Goal: Task Accomplishment & Management: Manage account settings

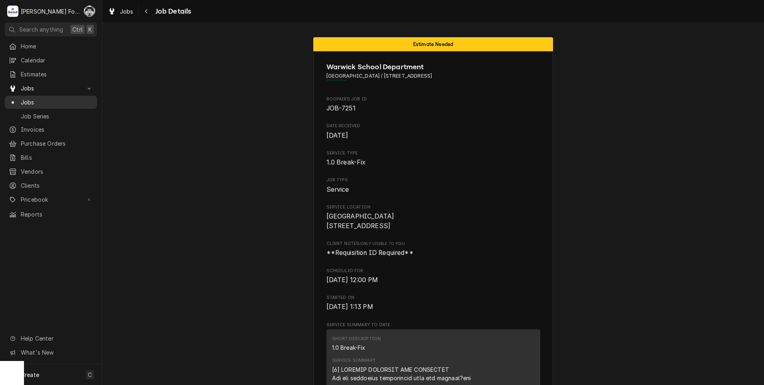
click at [28, 101] on span "Jobs" at bounding box center [57, 102] width 72 height 8
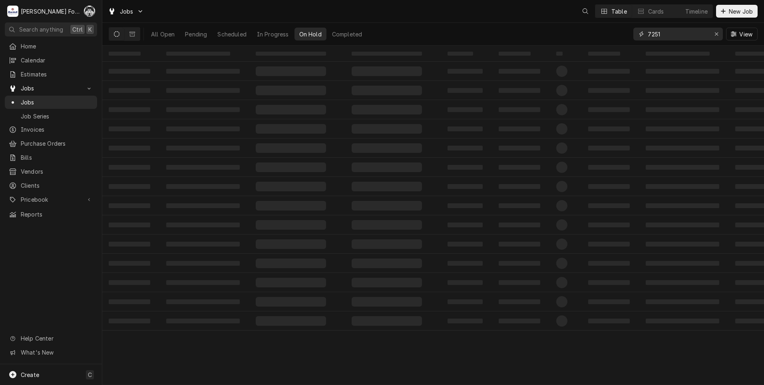
click at [590, 46] on div "Jobs Table Cards Timeline New Job All Open Pending Scheduled In Progress On Hol…" at bounding box center [433, 192] width 662 height 385
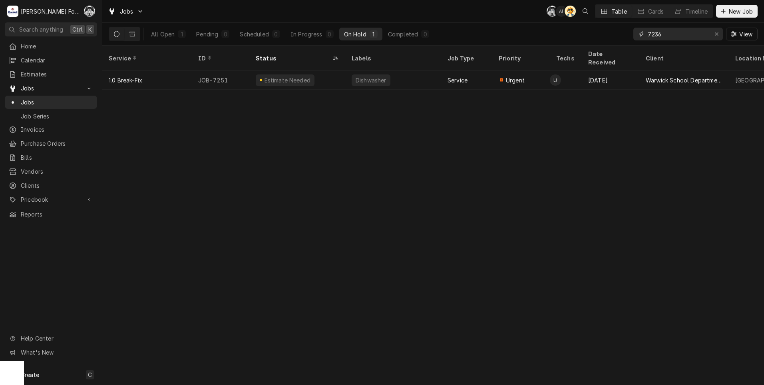
type input "7236"
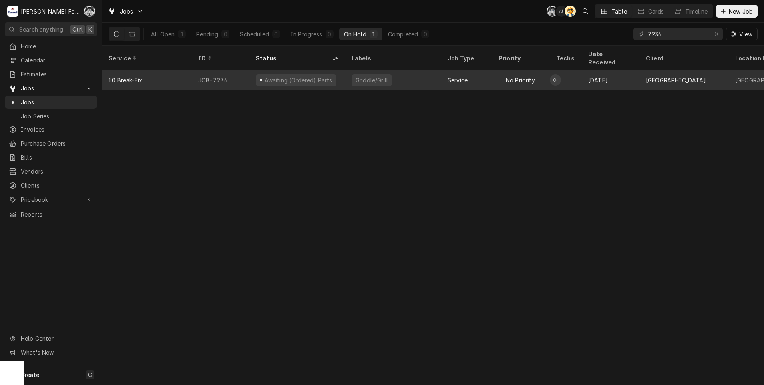
click at [360, 75] on div "Griddle/Grill" at bounding box center [393, 79] width 96 height 19
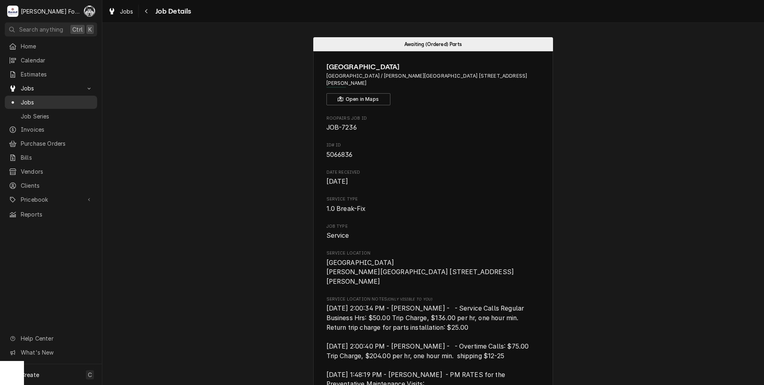
click at [23, 100] on span "Jobs" at bounding box center [57, 102] width 72 height 8
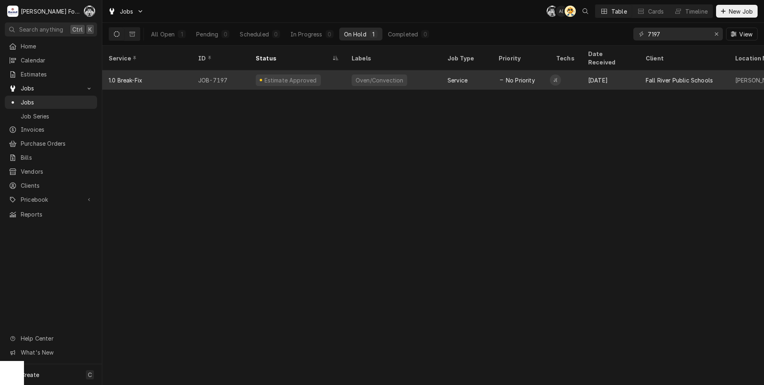
type input "7197"
click at [583, 71] on div "Sep 2" at bounding box center [611, 79] width 58 height 19
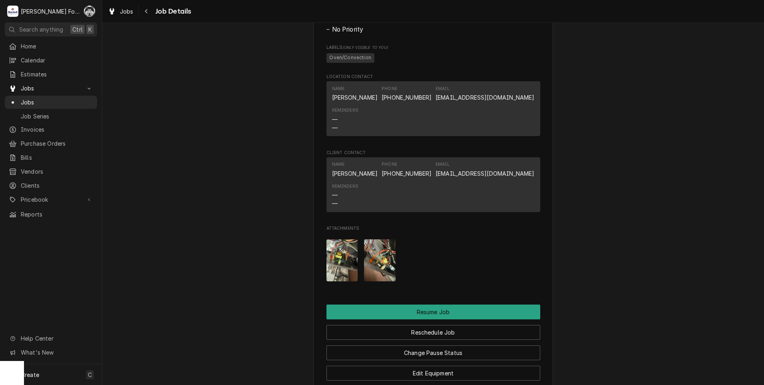
scroll to position [942, 0]
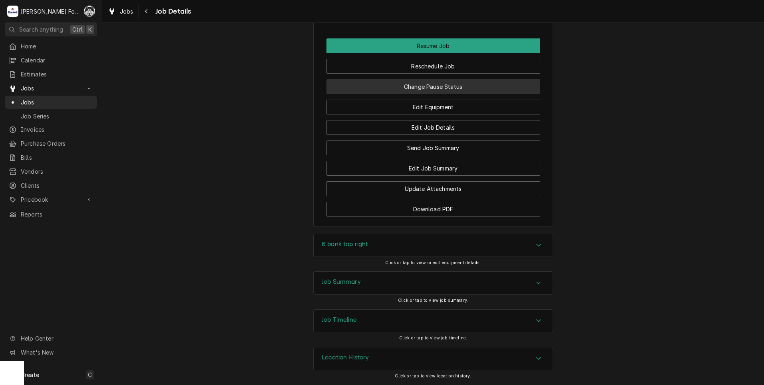
click at [390, 94] on button "Change Pause Status" at bounding box center [434, 86] width 214 height 15
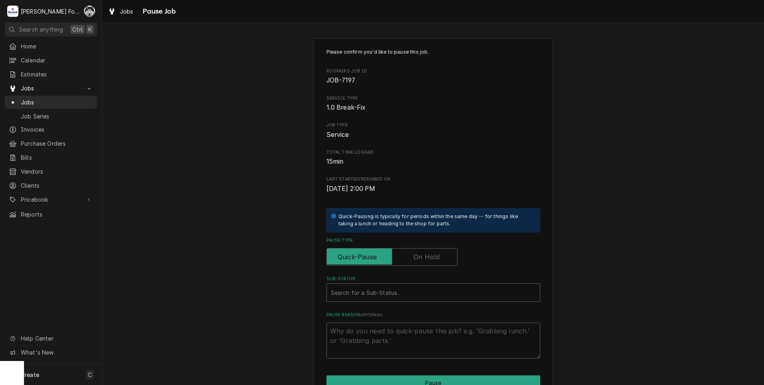
click at [412, 259] on label "Pause Type" at bounding box center [392, 257] width 131 height 18
click at [412, 259] on input "Pause Type" at bounding box center [392, 257] width 124 height 18
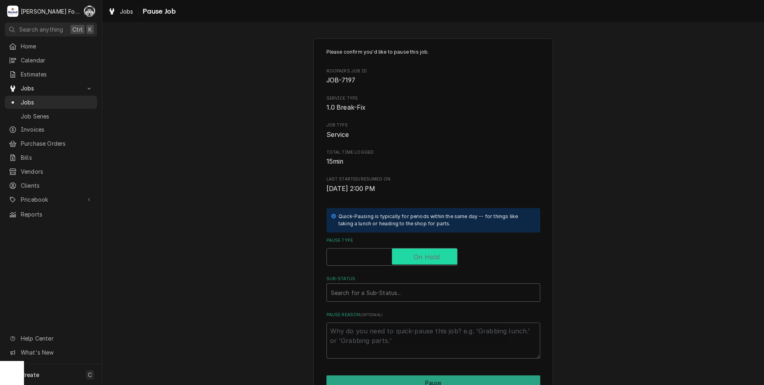
checkbox input "true"
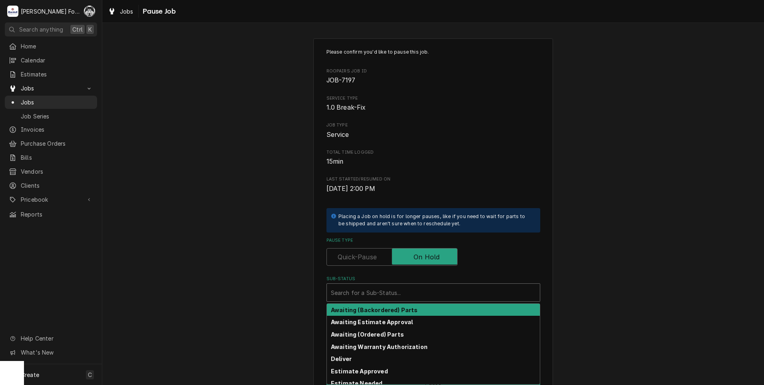
click at [399, 301] on div "Search for a Sub-Status..." at bounding box center [434, 292] width 214 height 18
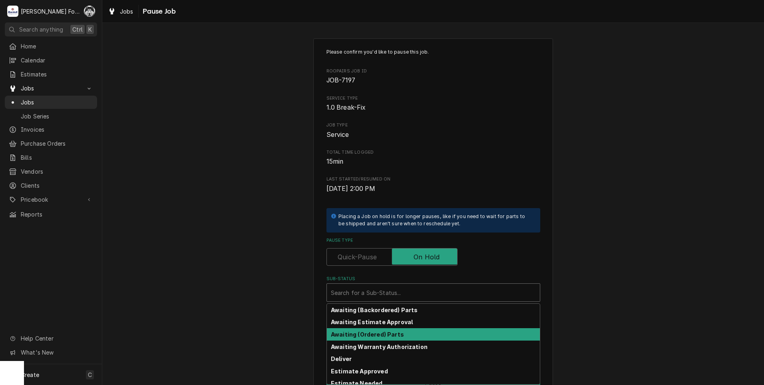
click at [384, 336] on strong "Awaiting (Ordered) Parts" at bounding box center [367, 334] width 73 height 7
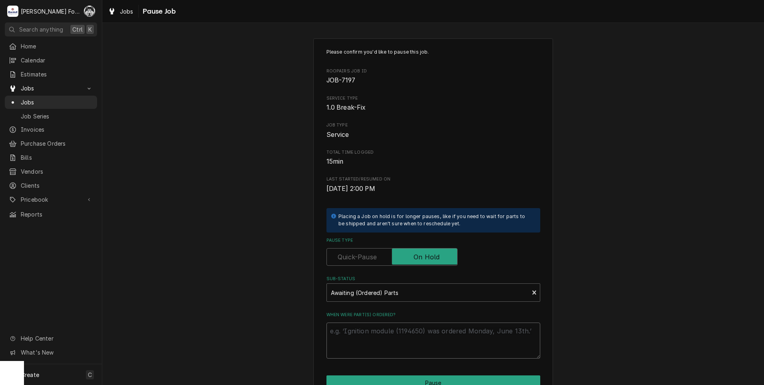
click at [364, 336] on textarea "When were part(s) ordered?" at bounding box center [434, 340] width 214 height 36
paste textarea "00-562104-00004"
type textarea "x"
type textarea "00-562104-00004"
drag, startPoint x: 381, startPoint y: 332, endPoint x: 307, endPoint y: 341, distance: 74.5
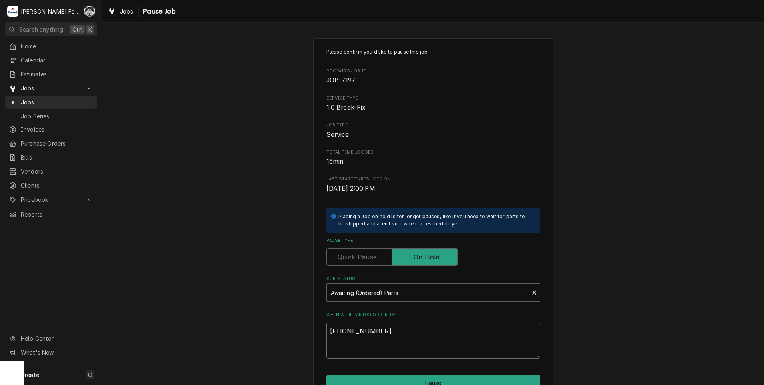
click at [314, 336] on div "Please confirm you'd like to pause this job. Roopairs Job ID JOB-7197 Service T…" at bounding box center [433, 239] width 240 height 403
type textarea "x"
type textarea "9"
type textarea "x"
type textarea "9/"
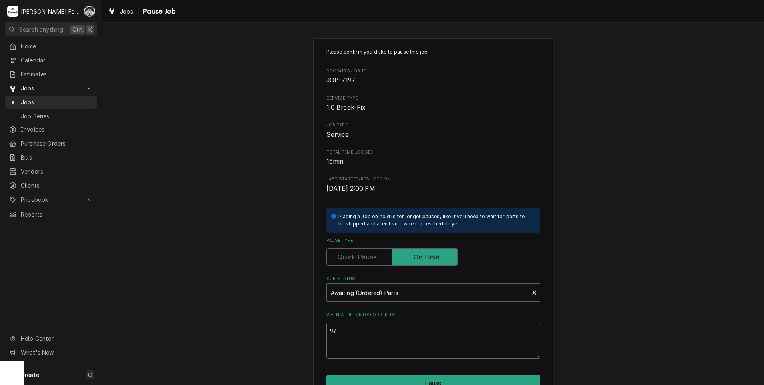
type textarea "x"
type textarea "9/5"
type textarea "x"
type textarea "9/5/"
type textarea "x"
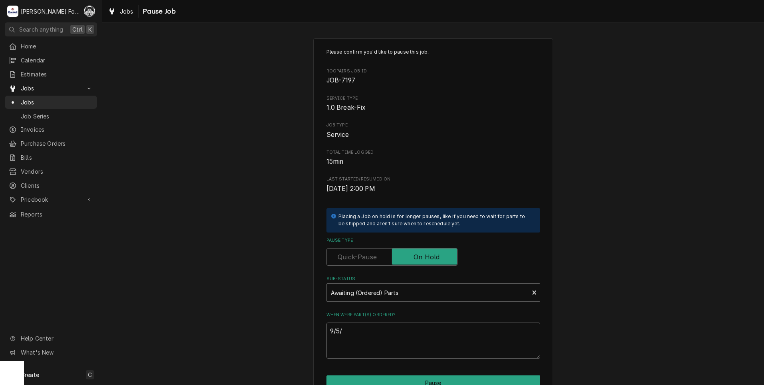
type textarea "9/5/2"
type textarea "x"
type textarea "9/5/20"
type textarea "x"
type textarea "9/5/202"
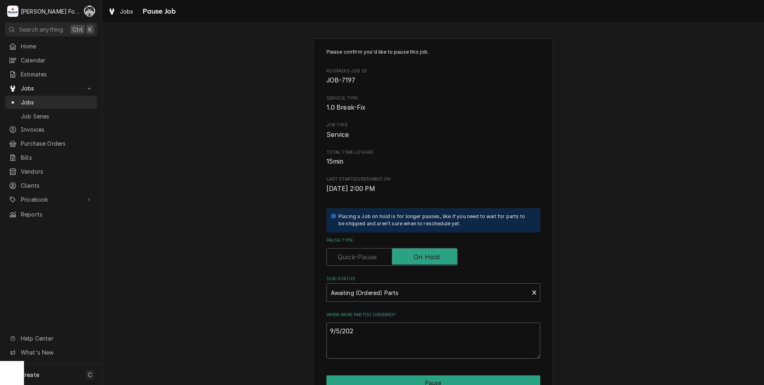
type textarea "x"
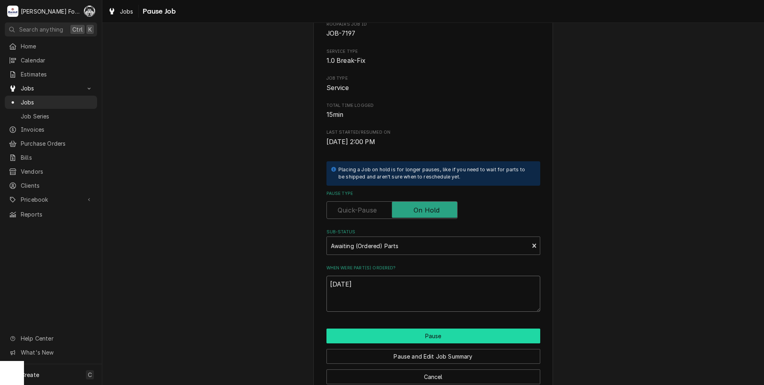
scroll to position [63, 0]
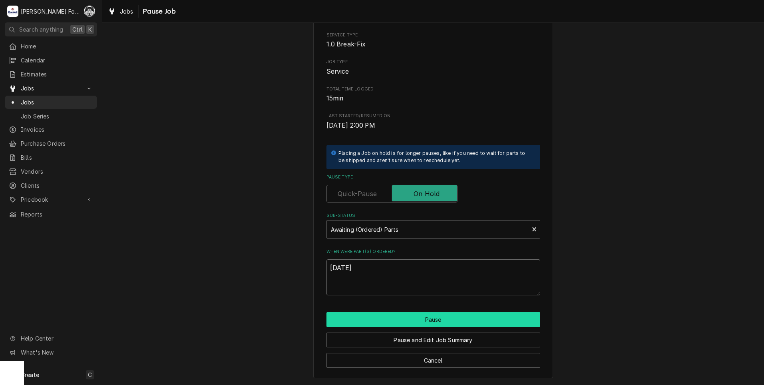
type textarea "[DATE]"
click at [383, 321] on button "Pause" at bounding box center [434, 319] width 214 height 15
type textarea "x"
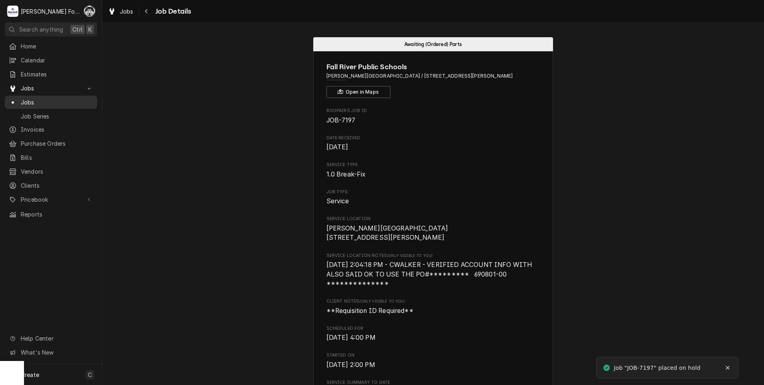
click at [21, 98] on span "Jobs" at bounding box center [57, 102] width 72 height 8
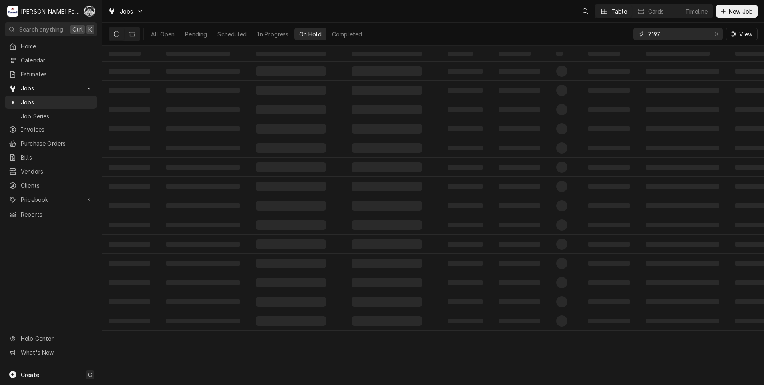
click at [648, 35] on input "7197" at bounding box center [678, 34] width 60 height 13
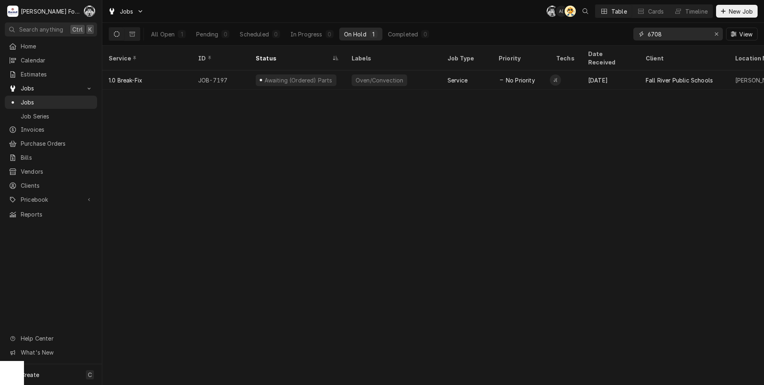
type input "6708"
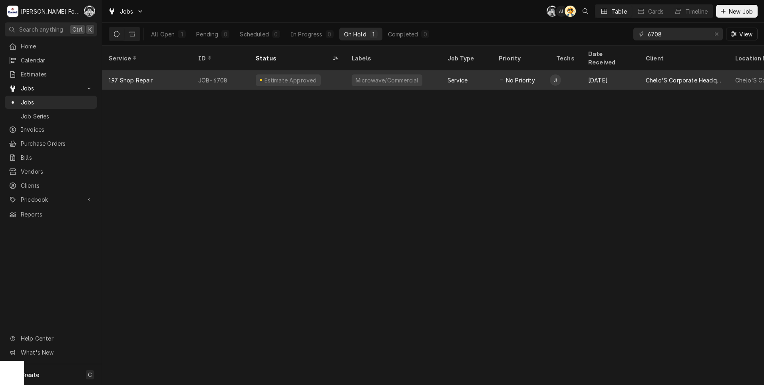
click at [290, 74] on div "Estimate Approved" at bounding box center [288, 80] width 65 height 12
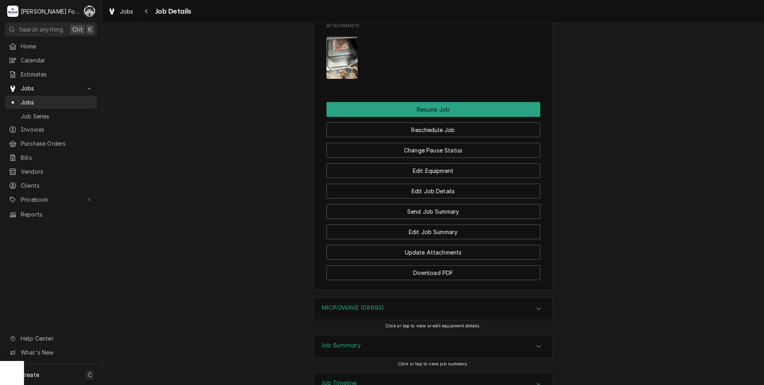
scroll to position [866, 0]
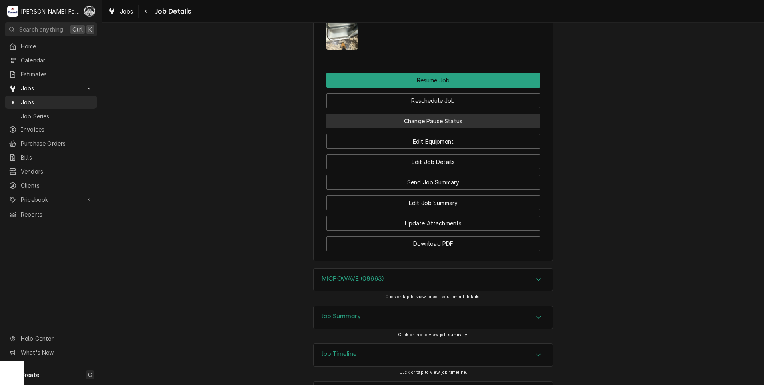
click at [437, 114] on button "Change Pause Status" at bounding box center [434, 121] width 214 height 15
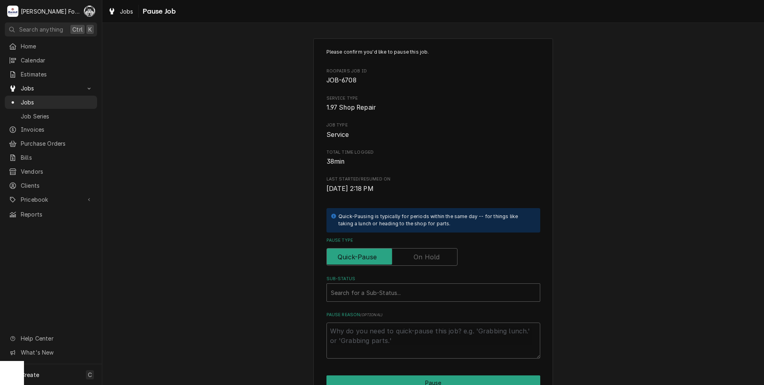
click at [418, 258] on label "Pause Type" at bounding box center [392, 257] width 131 height 18
click at [418, 258] on input "Pause Type" at bounding box center [392, 257] width 124 height 18
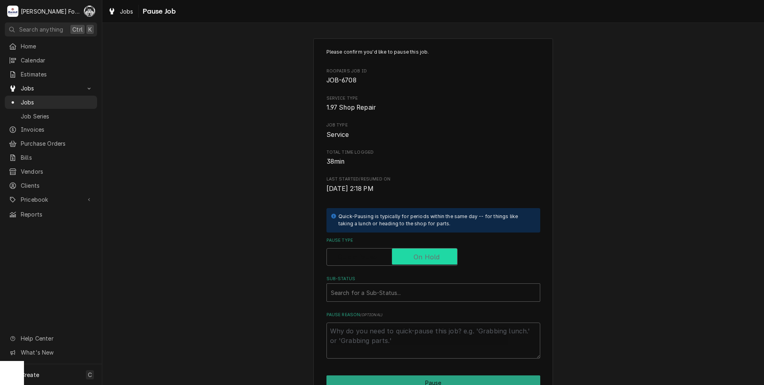
checkbox input "true"
click at [388, 296] on div "Sub-Status" at bounding box center [433, 292] width 205 height 14
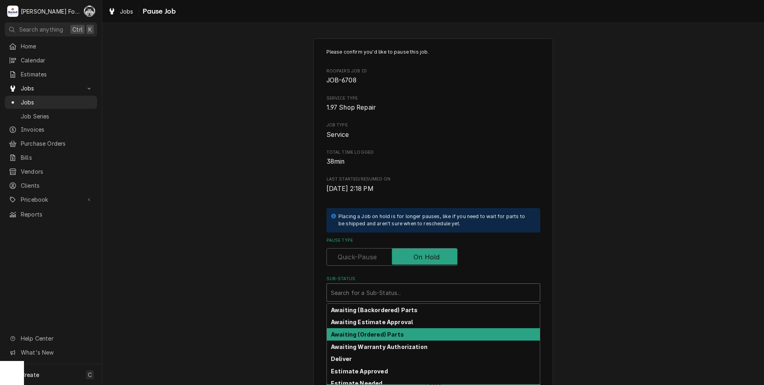
click at [379, 329] on div "Awaiting (Ordered) Parts" at bounding box center [433, 334] width 213 height 12
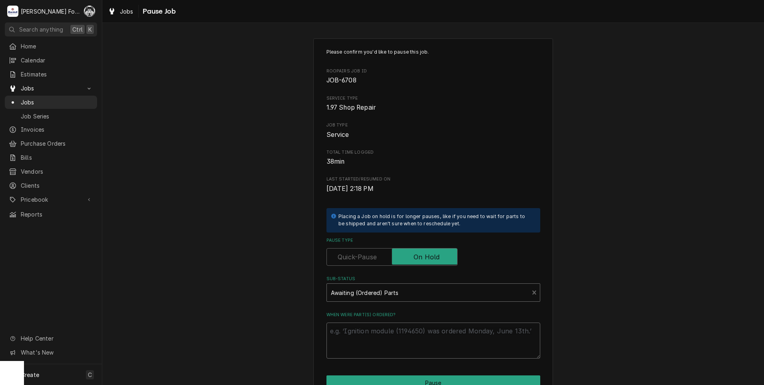
click at [361, 337] on textarea "When were part(s) ordered?" at bounding box center [434, 340] width 214 height 36
type textarea "x"
type textarea "9"
type textarea "x"
type textarea "9/"
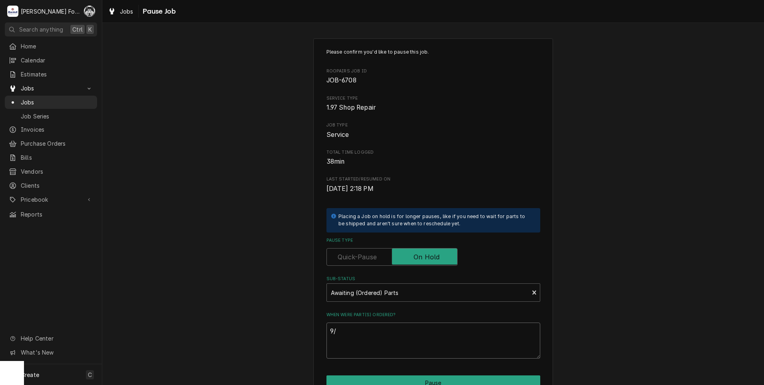
type textarea "x"
type textarea "9/5"
type textarea "x"
type textarea "9/5/"
type textarea "x"
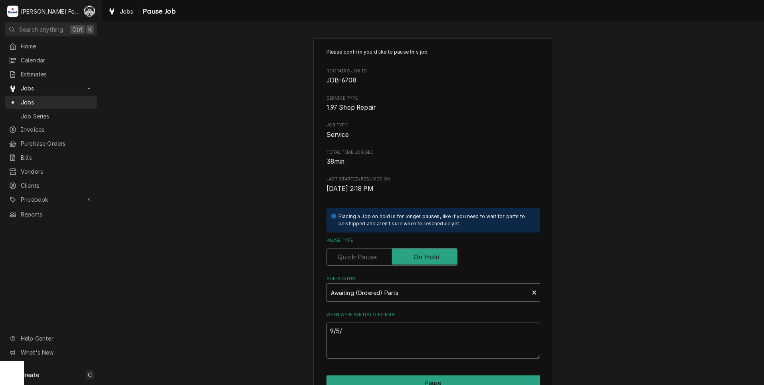
type textarea "9/5/2"
type textarea "x"
type textarea "9/5/20"
type textarea "x"
type textarea "9/5/202"
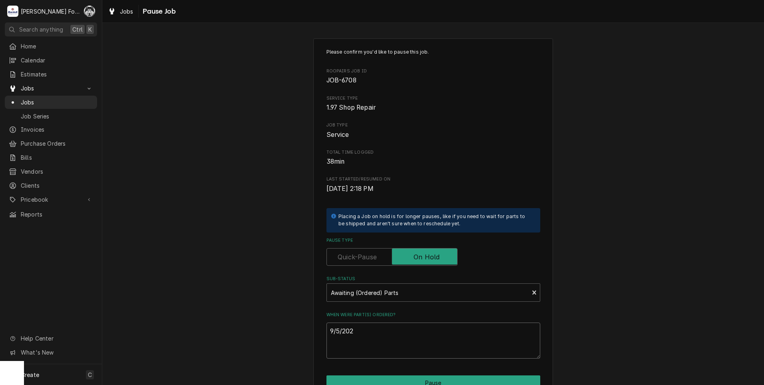
type textarea "x"
type textarea "9/5/2025"
click at [425, 381] on button "Pause" at bounding box center [434, 382] width 214 height 15
type textarea "x"
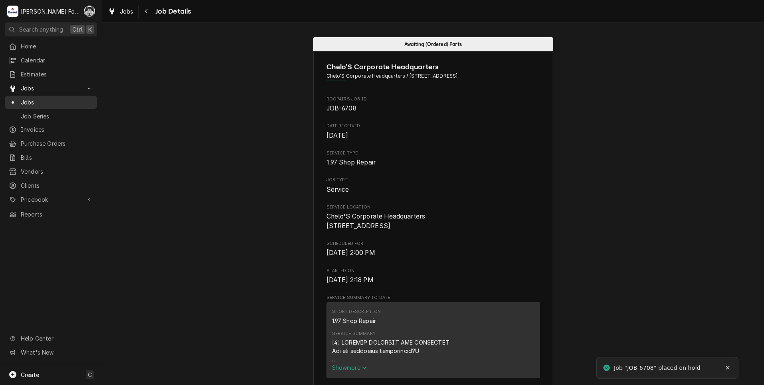
click at [25, 100] on span "Jobs" at bounding box center [57, 102] width 72 height 8
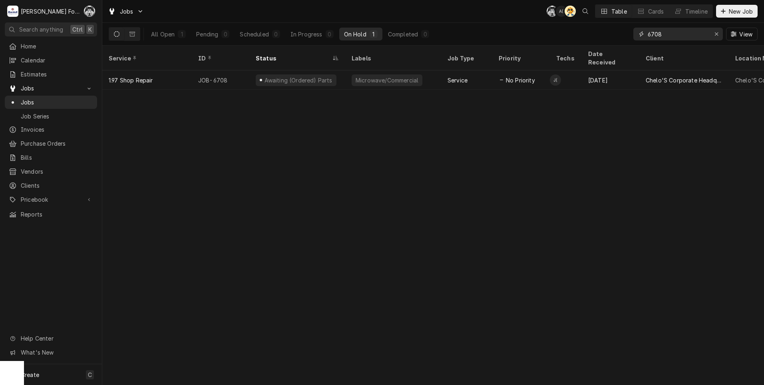
drag, startPoint x: 673, startPoint y: 29, endPoint x: 614, endPoint y: 38, distance: 59.8
click at [615, 38] on div "All Open 1 Pending 0 Scheduled 0 In Progress 0 On Hold 1 Completed 0 6708 View" at bounding box center [433, 34] width 649 height 22
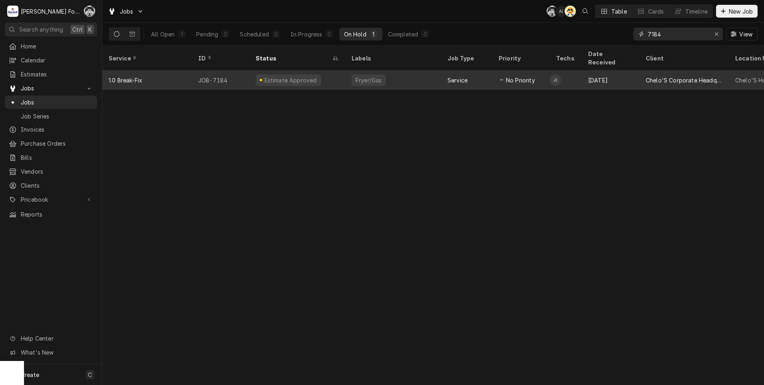
type input "7184"
click at [355, 76] on div "Fryer/Gas" at bounding box center [369, 80] width 28 height 8
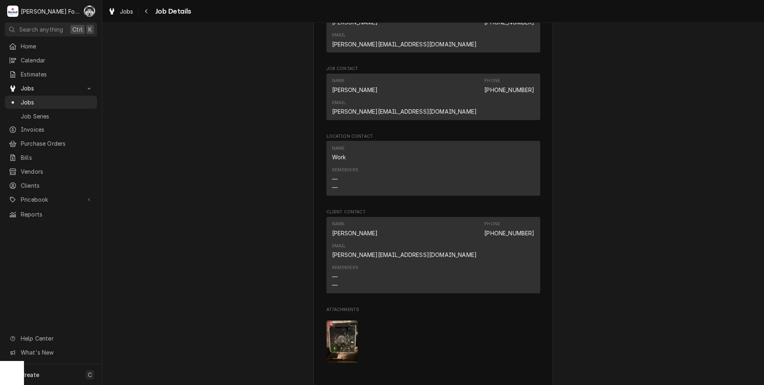
scroll to position [958, 0]
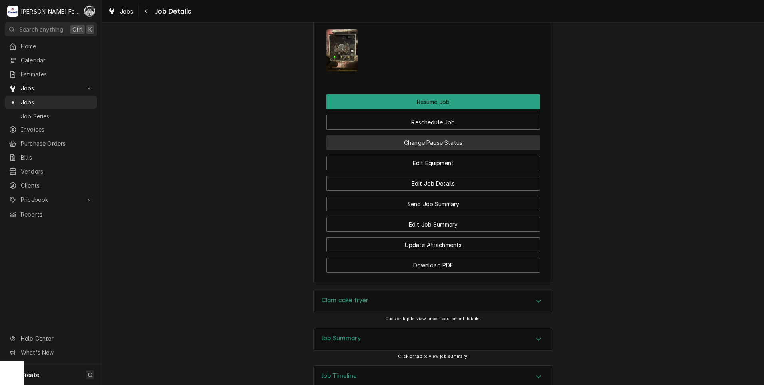
click at [411, 135] on button "Change Pause Status" at bounding box center [434, 142] width 214 height 15
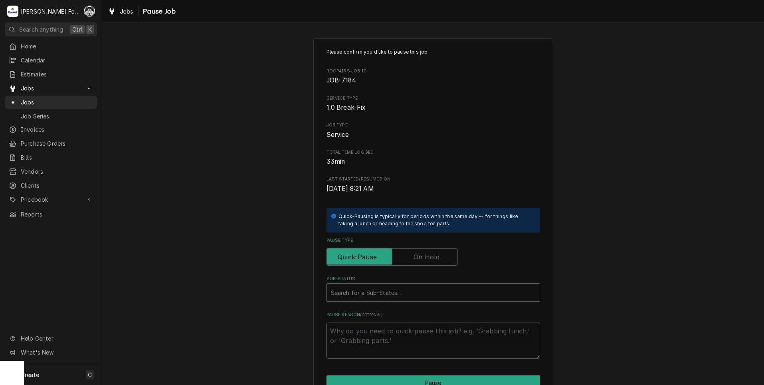
click at [414, 255] on label "Pause Type" at bounding box center [392, 257] width 131 height 18
click at [414, 255] on input "Pause Type" at bounding box center [392, 257] width 124 height 18
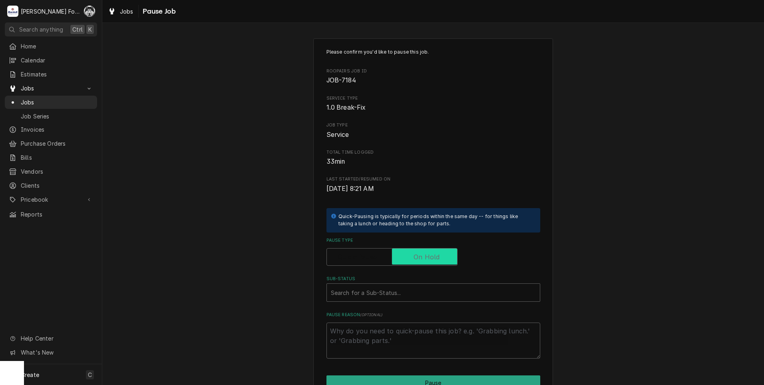
checkbox input "true"
click at [384, 296] on div "Sub-Status" at bounding box center [433, 292] width 205 height 14
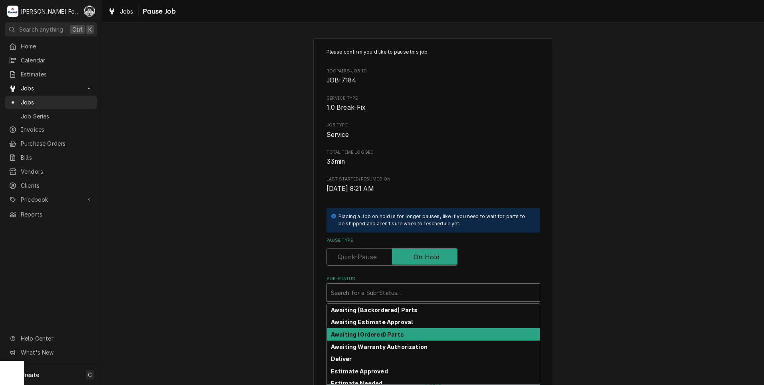
click at [366, 332] on strong "Awaiting (Ordered) Parts" at bounding box center [367, 334] width 73 height 7
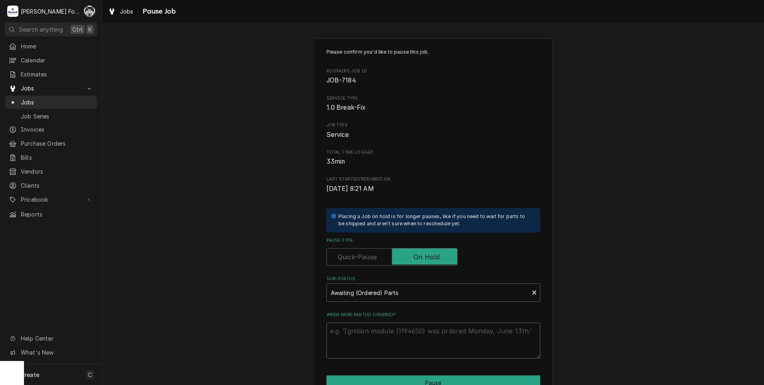
click at [366, 332] on textarea "When were part(s) ordered?" at bounding box center [434, 340] width 214 height 36
type textarea "x"
type textarea "9"
type textarea "x"
type textarea "9/"
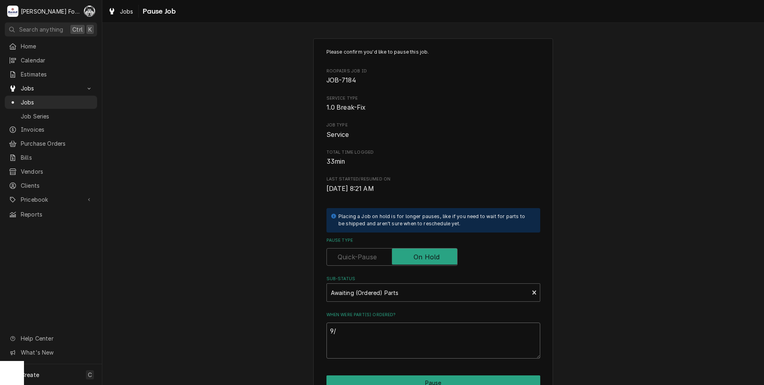
type textarea "x"
type textarea "9/8"
type textarea "x"
type textarea "9/"
type textarea "x"
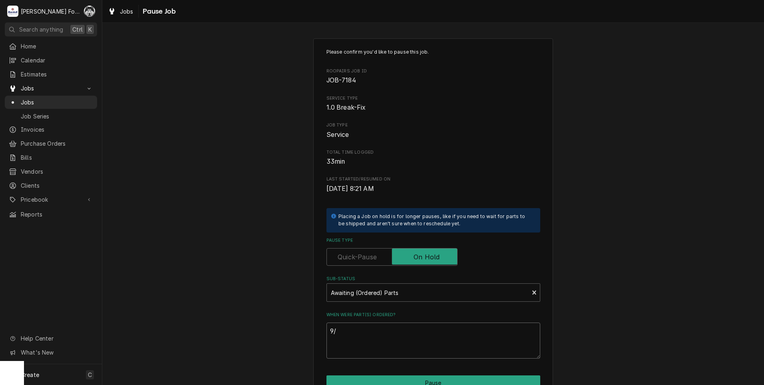
type textarea "9/5"
type textarea "x"
type textarea "9/5/"
type textarea "x"
type textarea "9/5/2"
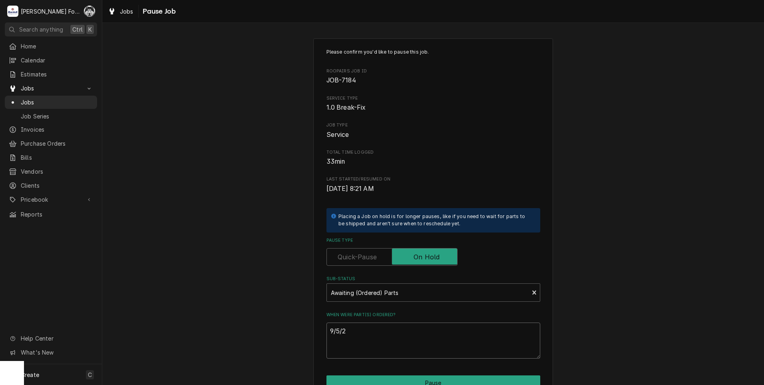
type textarea "x"
type textarea "9/5/20"
type textarea "x"
type textarea "9/5/202"
type textarea "x"
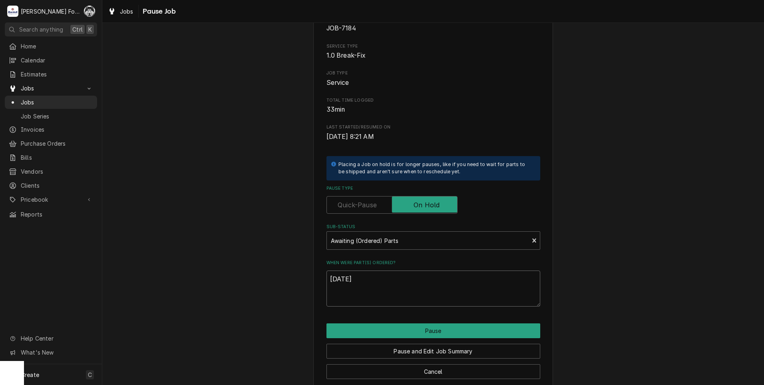
scroll to position [63, 0]
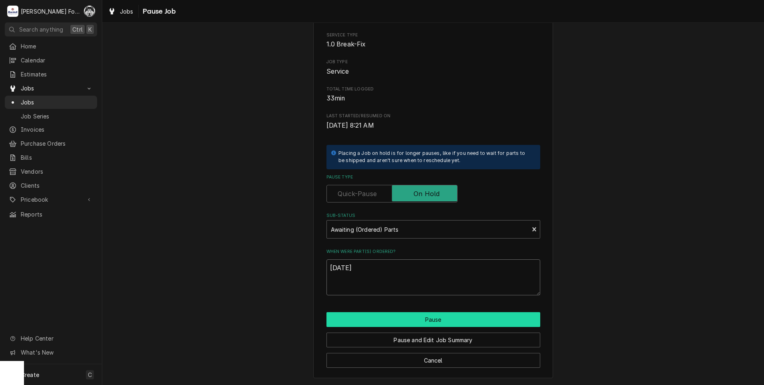
type textarea "9/5/2025"
click at [441, 317] on button "Pause" at bounding box center [434, 319] width 214 height 15
type textarea "x"
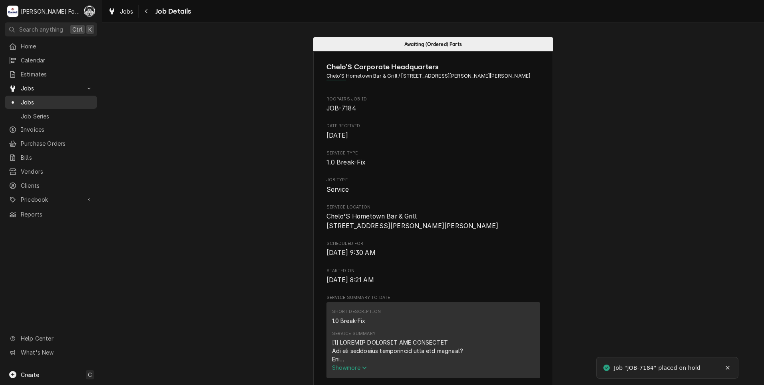
click at [30, 98] on span "Jobs" at bounding box center [57, 102] width 72 height 8
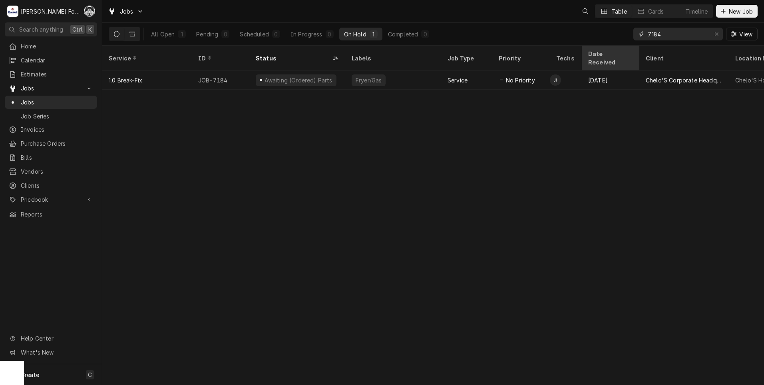
drag, startPoint x: 669, startPoint y: 37, endPoint x: 593, endPoint y: 46, distance: 76.6
click at [596, 46] on div "Jobs Table Cards Timeline New Job All Open 1 Pending 0 Scheduled 0 In Progress …" at bounding box center [433, 192] width 662 height 385
drag, startPoint x: 672, startPoint y: 32, endPoint x: 565, endPoint y: 44, distance: 107.5
click at [565, 44] on div "All Open 1 Pending 0 Scheduled 0 In Progress 0 On Hold 1 Completed 0 7186 View" at bounding box center [433, 34] width 649 height 22
type input "7"
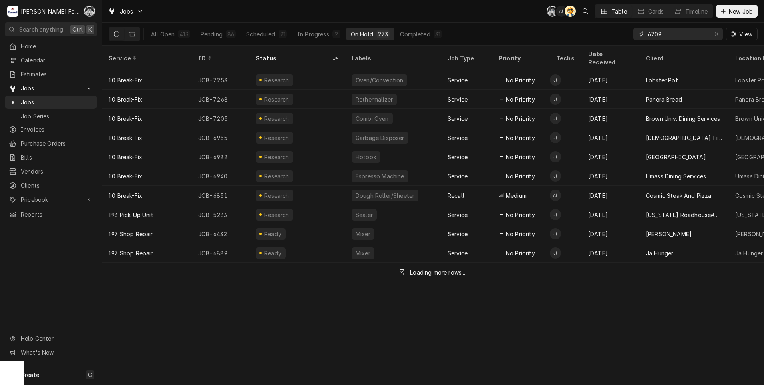
type input "6709"
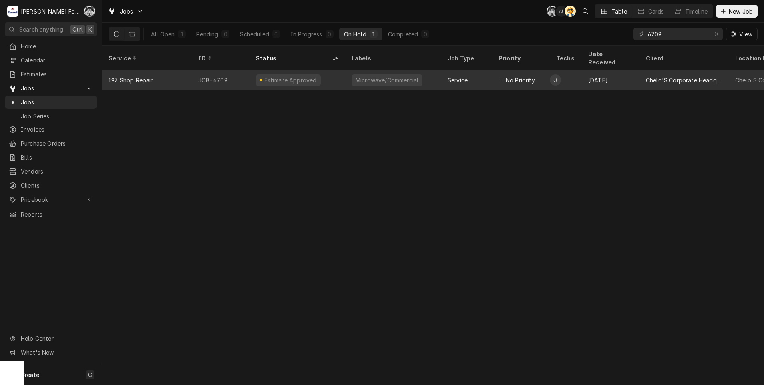
click at [452, 76] on div "Service" at bounding box center [458, 80] width 20 height 8
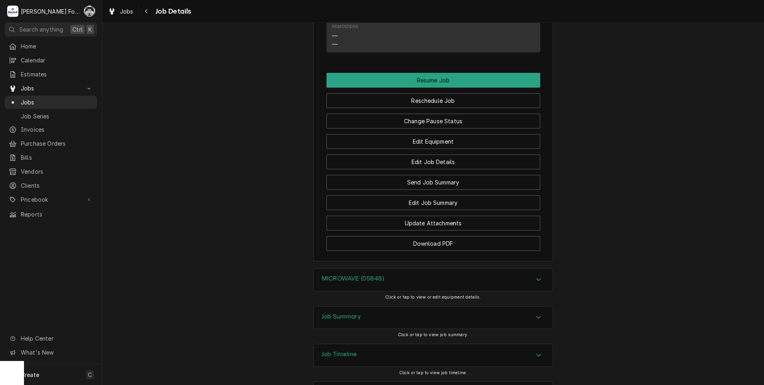
scroll to position [661, 0]
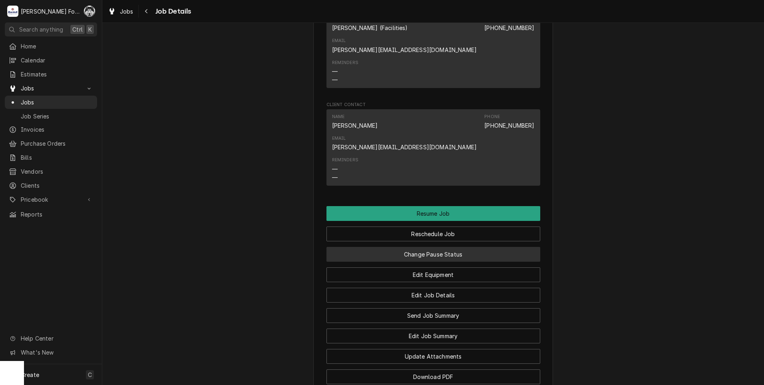
click at [445, 247] on button "Change Pause Status" at bounding box center [434, 254] width 214 height 15
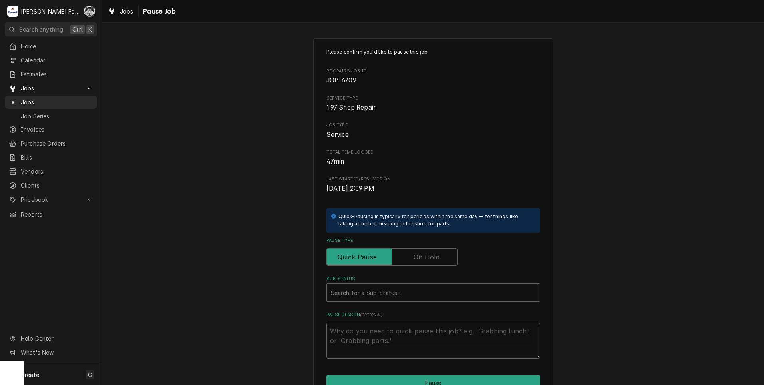
click at [425, 260] on label "Pause Type" at bounding box center [392, 257] width 131 height 18
click at [425, 260] on input "Pause Type" at bounding box center [392, 257] width 124 height 18
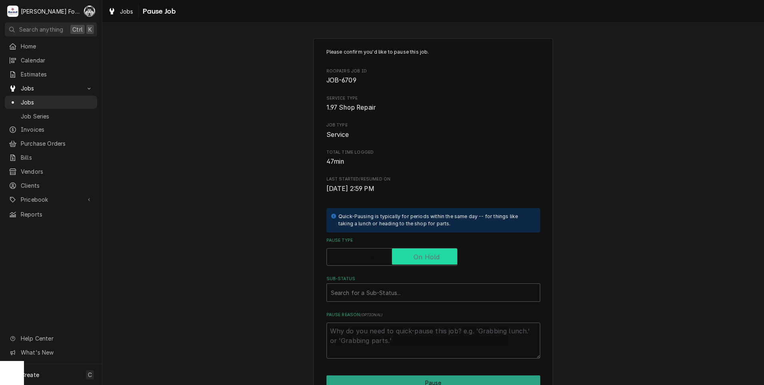
checkbox input "true"
click at [404, 298] on div "Sub-Status" at bounding box center [433, 292] width 205 height 14
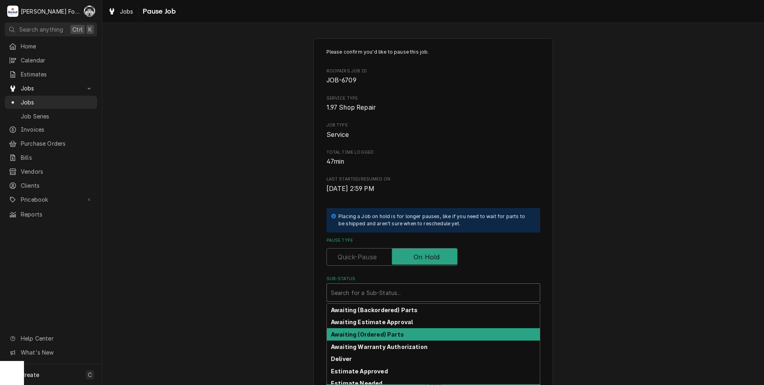
click at [387, 334] on strong "Awaiting (Ordered) Parts" at bounding box center [367, 334] width 73 height 7
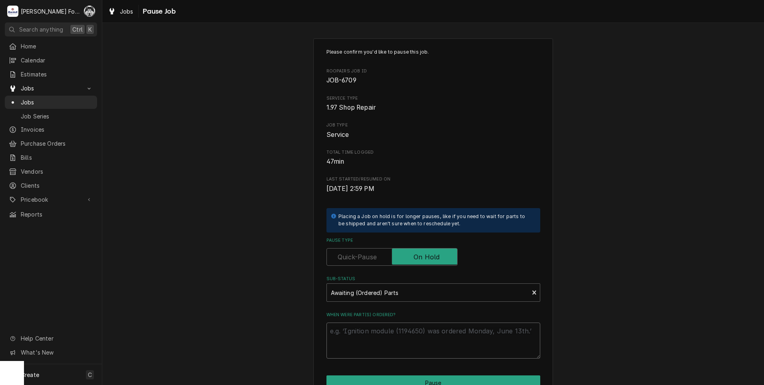
click at [377, 327] on textarea "When were part(s) ordered?" at bounding box center [434, 340] width 214 height 36
type textarea "x"
type textarea "9"
type textarea "x"
type textarea "9/"
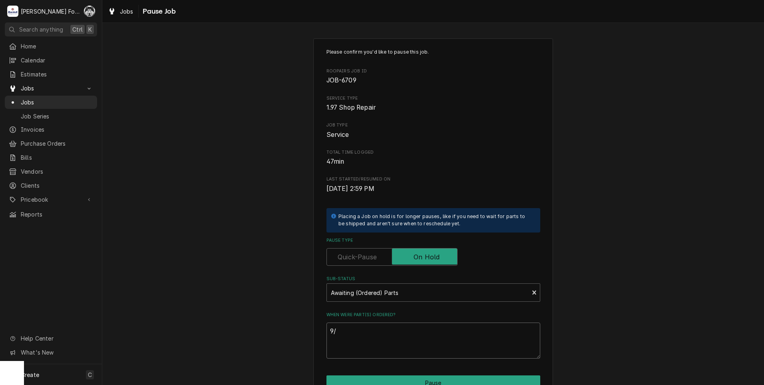
type textarea "x"
type textarea "9/5"
type textarea "x"
type textarea "9/5/"
type textarea "x"
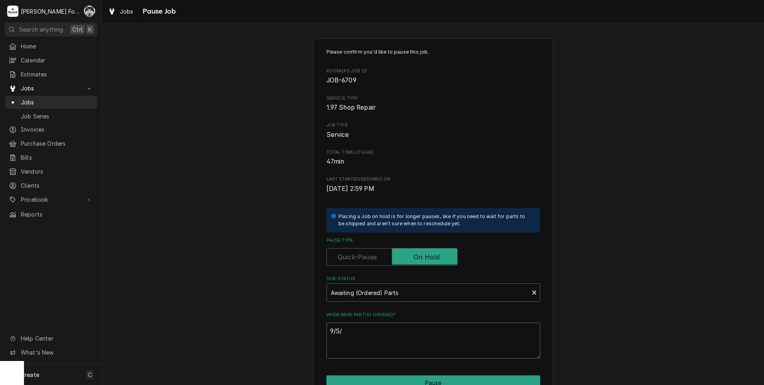
type textarea "9/5/2"
type textarea "x"
type textarea "9/5/20"
type textarea "x"
type textarea "9/5/202"
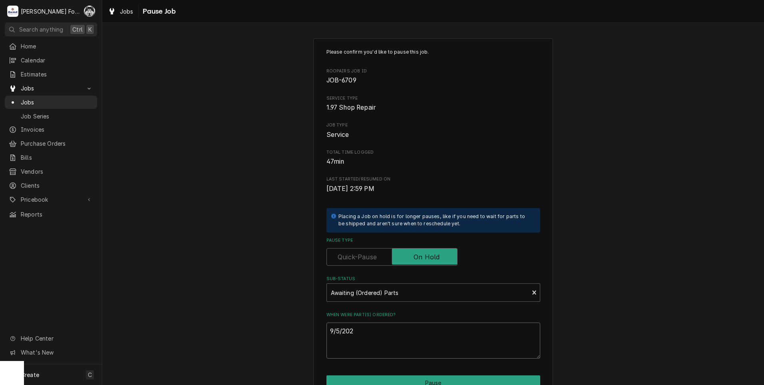
type textarea "x"
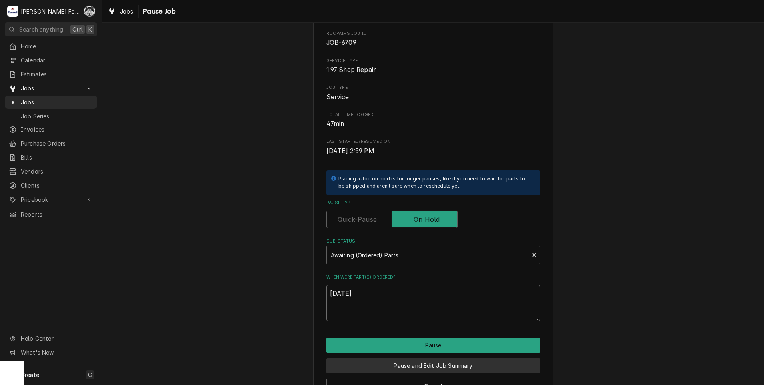
scroll to position [63, 0]
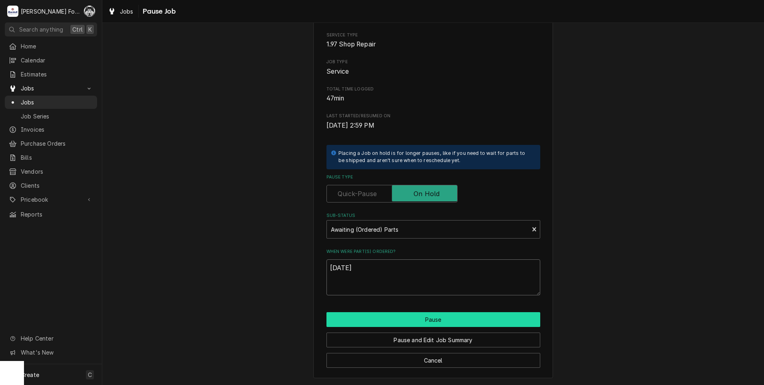
type textarea "9/5/2025"
click at [380, 319] on button "Pause" at bounding box center [434, 319] width 214 height 15
type textarea "x"
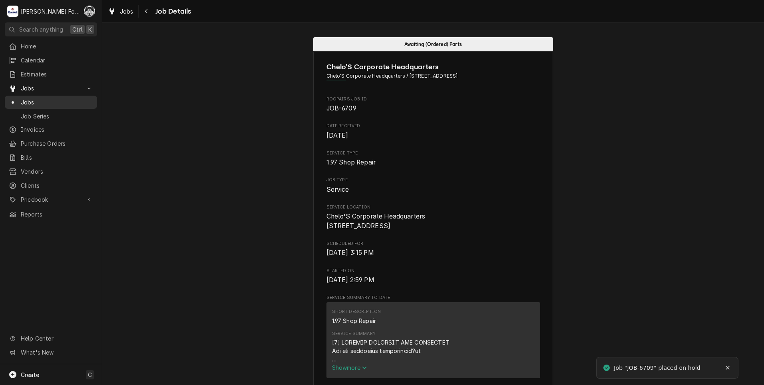
click at [26, 98] on span "Jobs" at bounding box center [57, 102] width 72 height 8
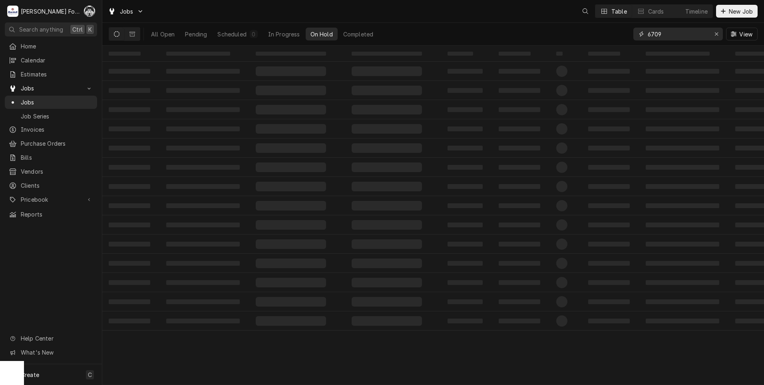
drag, startPoint x: 666, startPoint y: 39, endPoint x: 616, endPoint y: 39, distance: 49.6
click at [617, 39] on div "All Open Pending Scheduled 0 In Progress On Hold Completed 6709 View" at bounding box center [433, 34] width 649 height 22
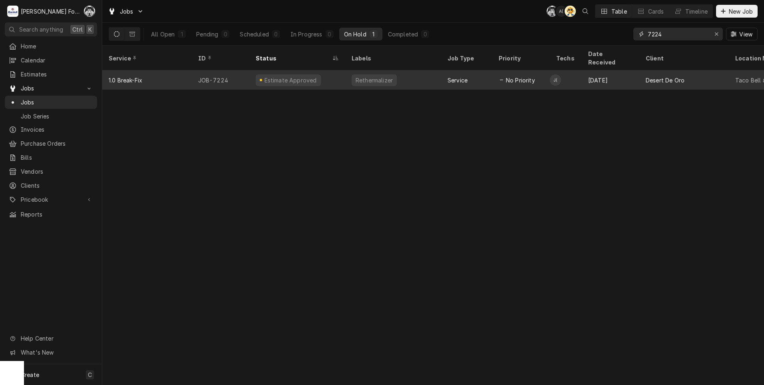
type input "7224"
click at [355, 78] on div "Rethermalizer" at bounding box center [393, 79] width 96 height 19
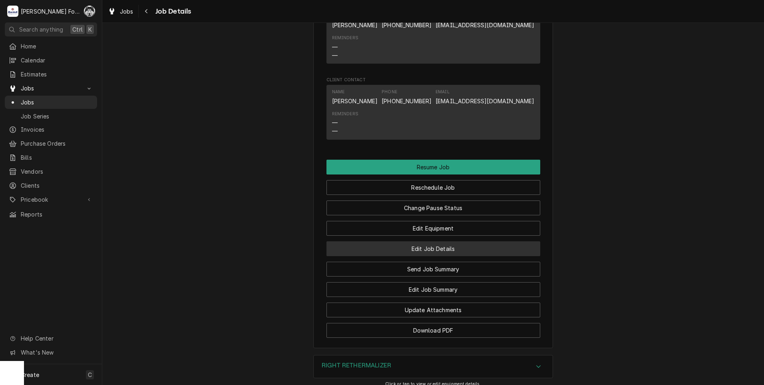
scroll to position [933, 0]
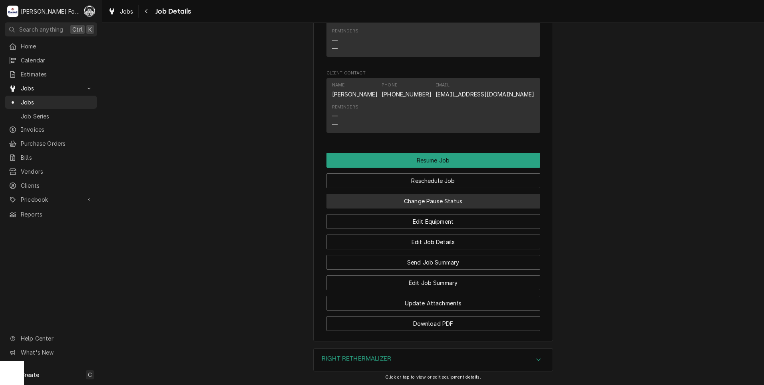
click at [425, 208] on button "Change Pause Status" at bounding box center [434, 201] width 214 height 15
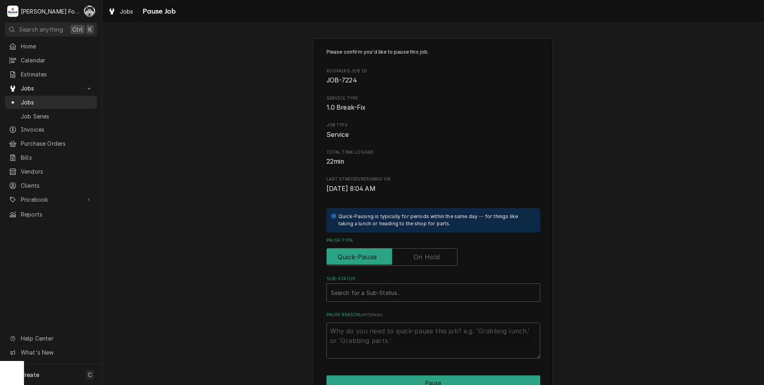
click at [427, 255] on label "Pause Type" at bounding box center [392, 257] width 131 height 18
click at [427, 255] on input "Pause Type" at bounding box center [392, 257] width 124 height 18
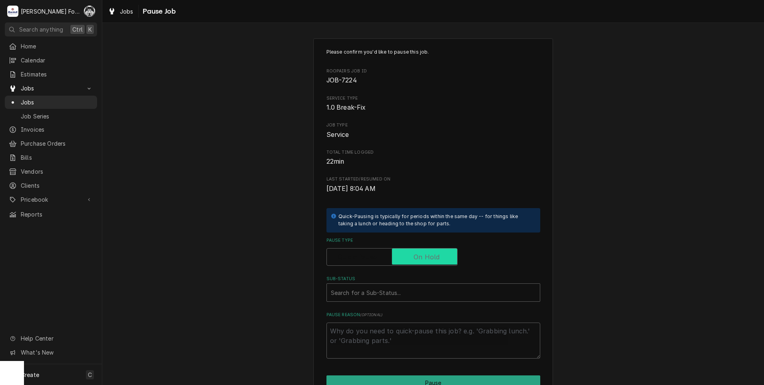
checkbox input "true"
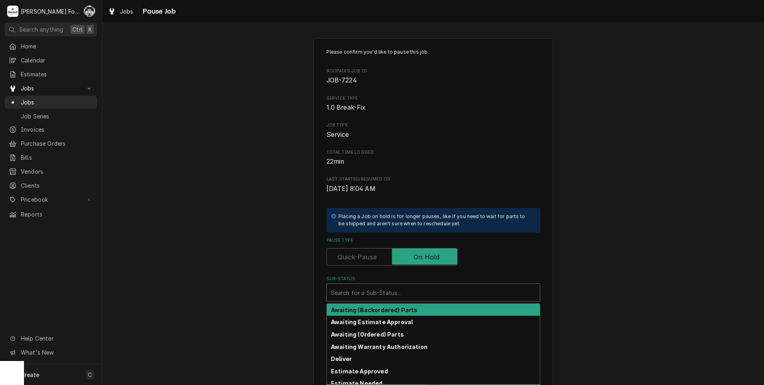
drag, startPoint x: 395, startPoint y: 286, endPoint x: 398, endPoint y: 300, distance: 14.6
click at [396, 286] on div "Sub-Status" at bounding box center [433, 292] width 205 height 14
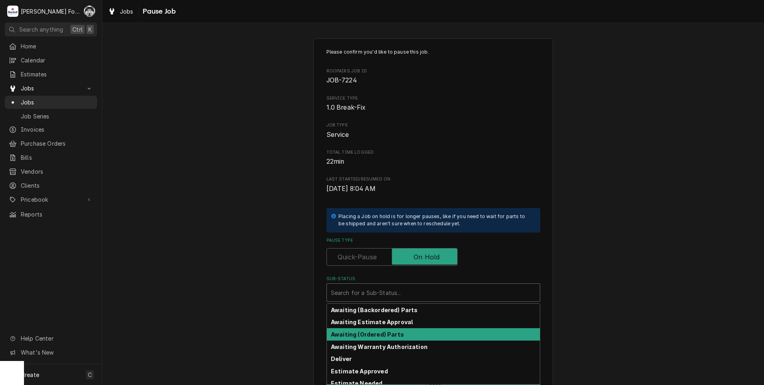
click at [393, 334] on strong "Awaiting (Ordered) Parts" at bounding box center [367, 334] width 73 height 7
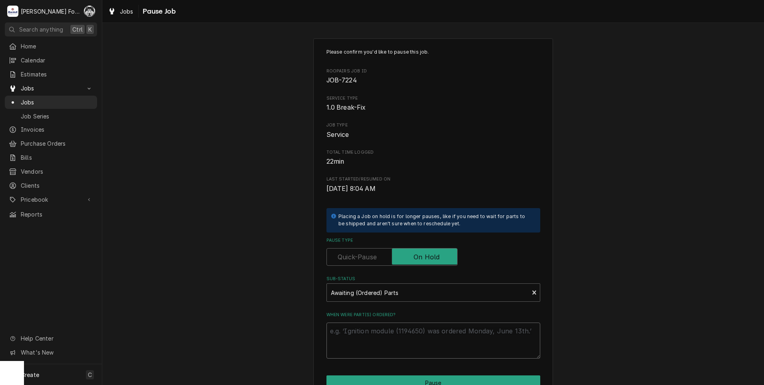
click at [379, 339] on textarea "When were part(s) ordered?" at bounding box center [434, 340] width 214 height 36
type textarea "x"
type textarea "9"
type textarea "x"
type textarea "9/"
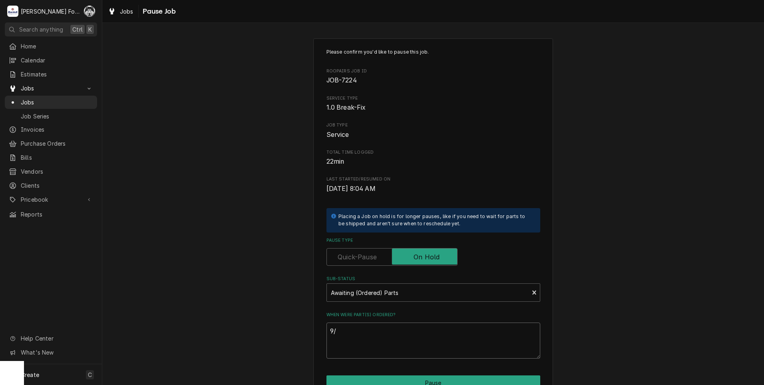
type textarea "x"
type textarea "9/5"
type textarea "x"
type textarea "9/5/"
type textarea "x"
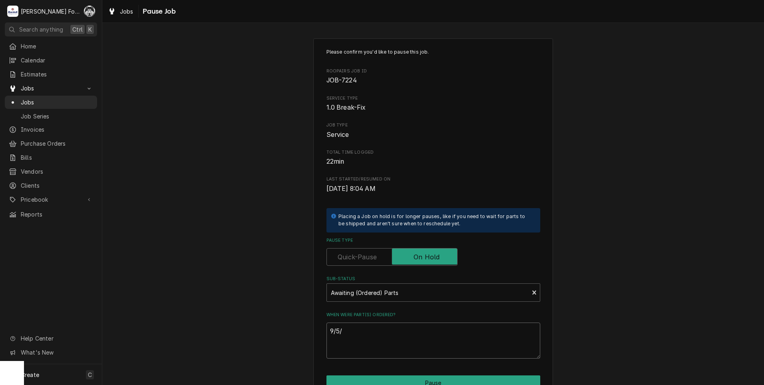
type textarea "9/5/2"
type textarea "x"
type textarea "9/5/20"
type textarea "x"
type textarea "9/5/202"
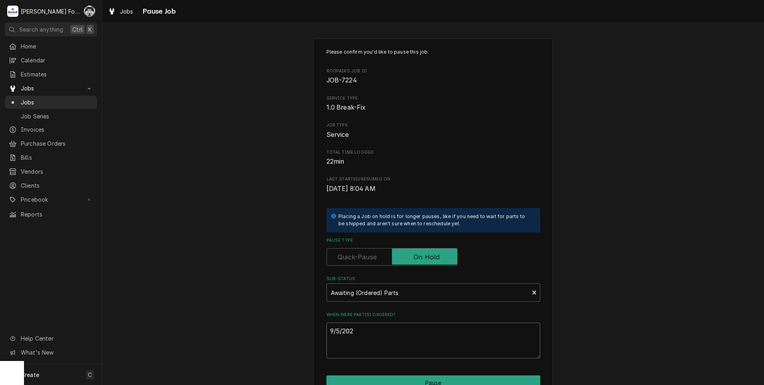
type textarea "x"
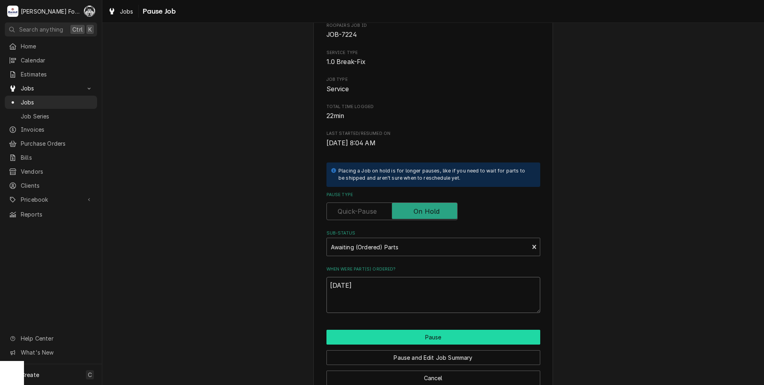
scroll to position [63, 0]
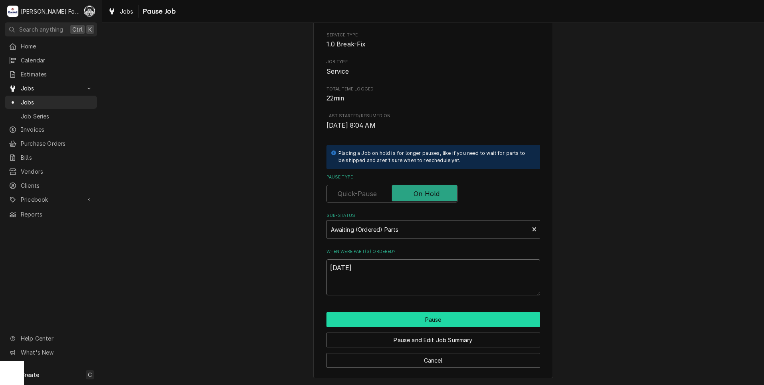
type textarea "9/5/2025"
drag, startPoint x: 391, startPoint y: 316, endPoint x: 392, endPoint y: 309, distance: 7.3
click at [391, 316] on button "Pause" at bounding box center [434, 319] width 214 height 15
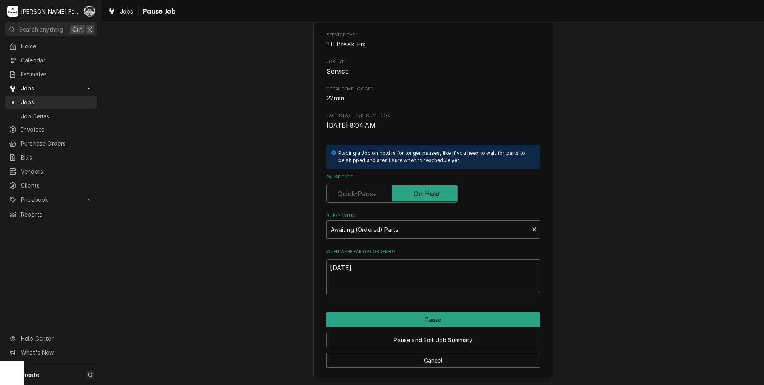
type textarea "x"
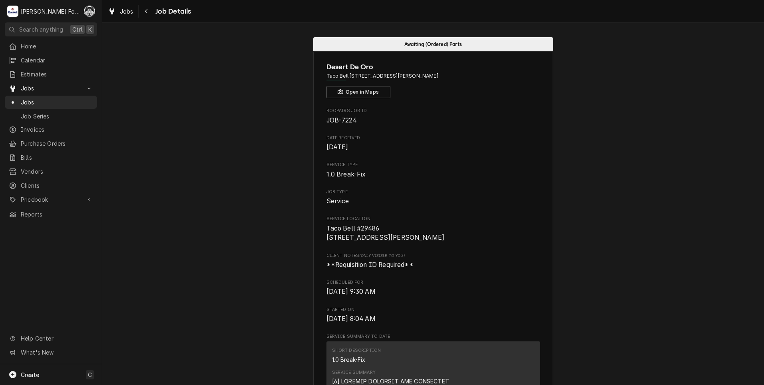
click at [691, 30] on div "Awaiting (Ordered) Parts Desert De Oro Taco Bell #29486 / [STREET_ADDRESS][PERS…" at bounding box center [433, 204] width 662 height 362
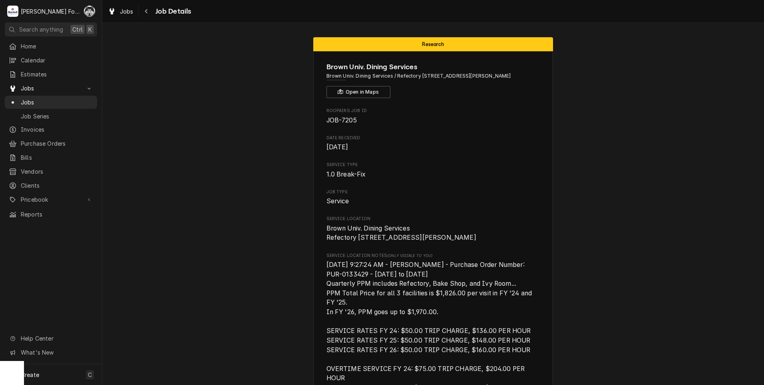
scroll to position [1466, 0]
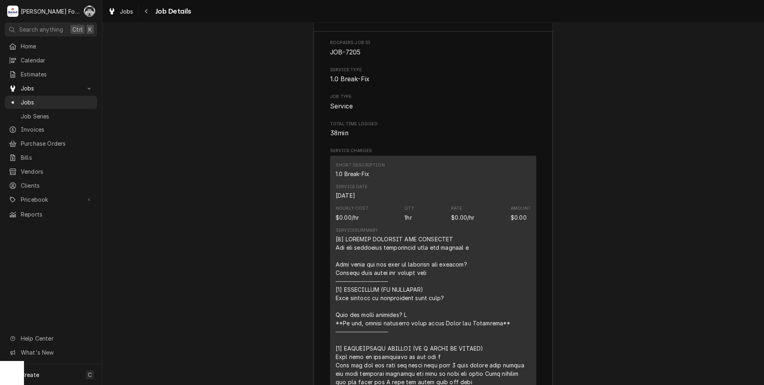
click at [238, 50] on div "Job Summary Roopairs Job ID JOB-7205 Service Type 1.0 Break-Fix Job Type Servic…" at bounding box center [433, 328] width 662 height 641
click at [26, 103] on span "Jobs" at bounding box center [57, 102] width 72 height 8
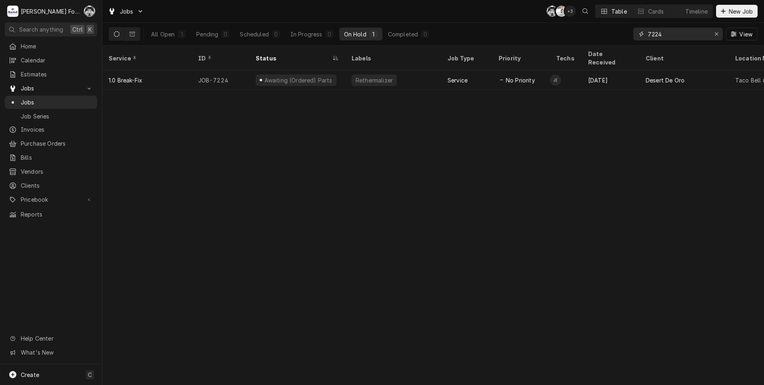
drag, startPoint x: 678, startPoint y: 36, endPoint x: 616, endPoint y: 40, distance: 62.1
click at [616, 40] on div "All Open 1 Pending 0 Scheduled 0 In Progress 0 On Hold 1 Completed 0 7224 View" at bounding box center [433, 34] width 649 height 22
type input "6936"
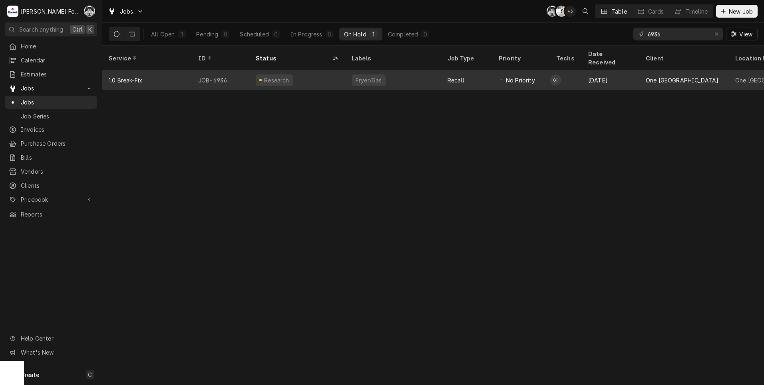
click at [227, 72] on div "JOB-6936" at bounding box center [221, 79] width 58 height 19
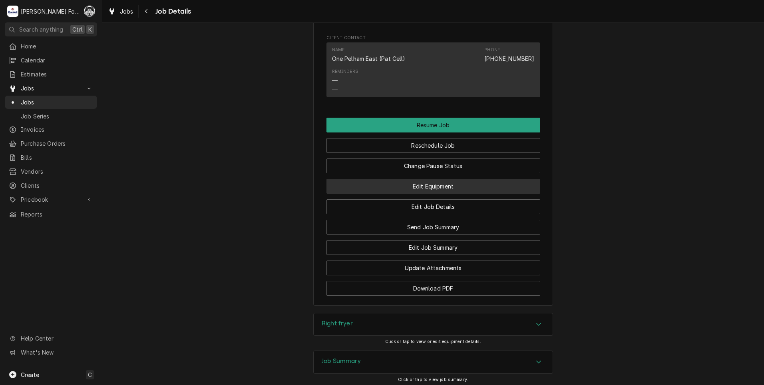
scroll to position [1164, 0]
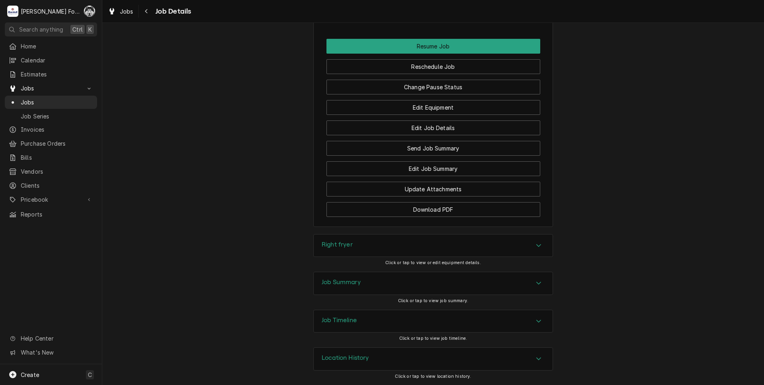
click at [348, 247] on h3 "Right fryer" at bounding box center [337, 245] width 31 height 8
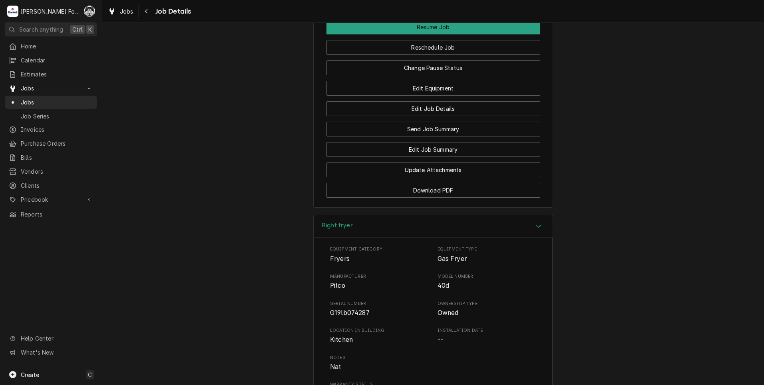
scroll to position [1404, 0]
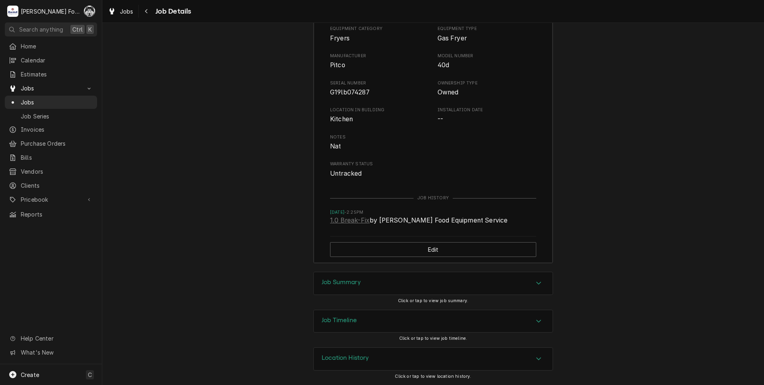
click at [364, 285] on div "Job Summary" at bounding box center [433, 283] width 239 height 22
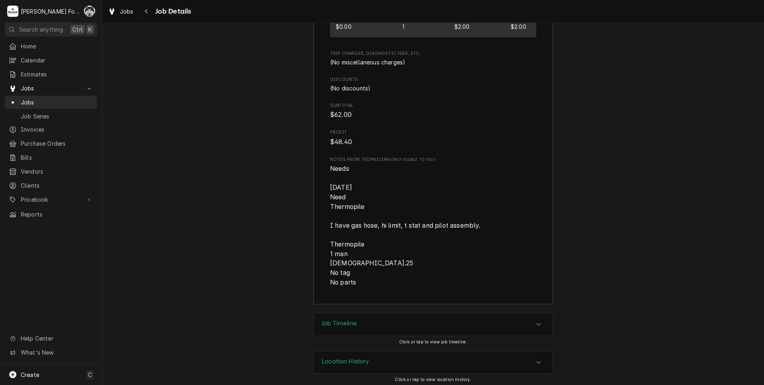
scroll to position [2516, 0]
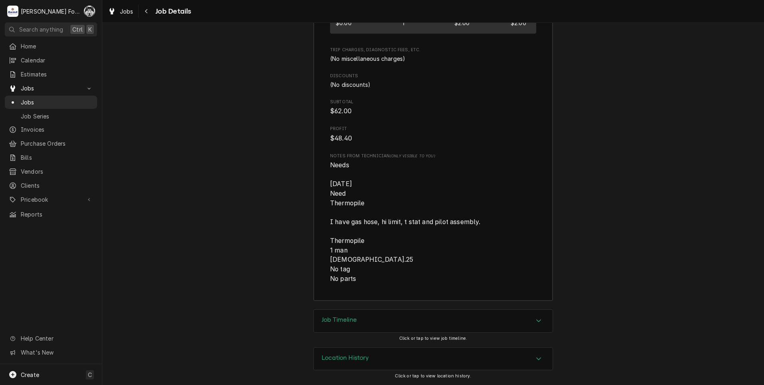
click at [347, 315] on div "Job Timeline" at bounding box center [433, 320] width 239 height 22
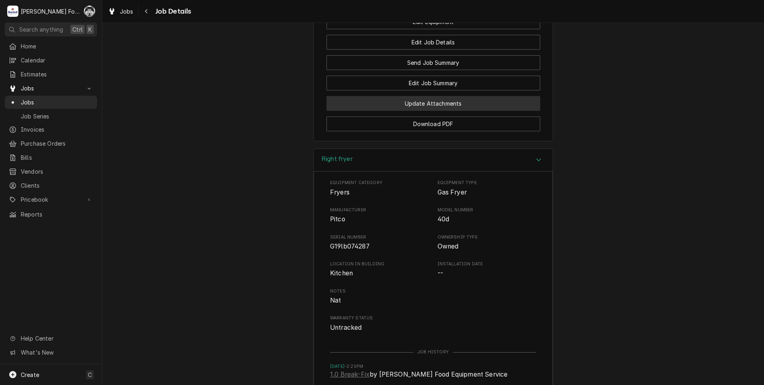
scroll to position [1216, 0]
